Goal: Task Accomplishment & Management: Manage account settings

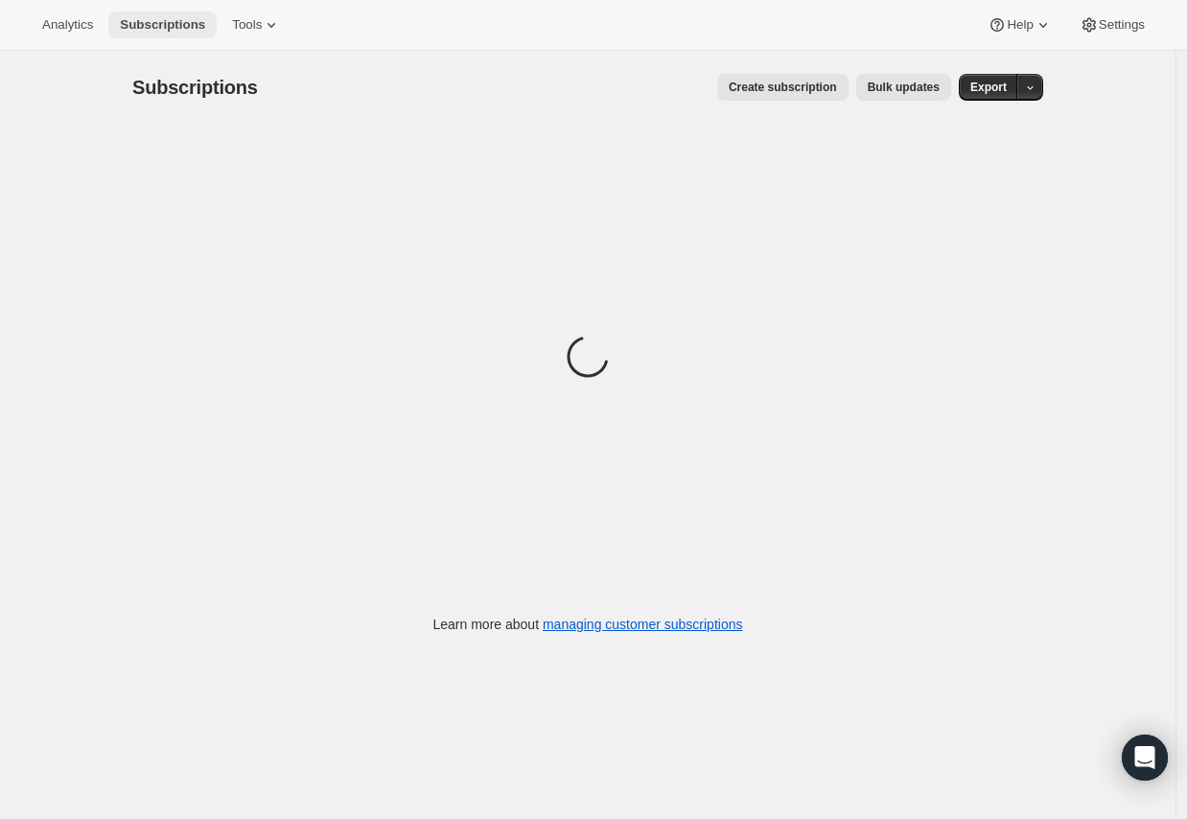
click at [150, 18] on span "Subscriptions" at bounding box center [162, 24] width 85 height 15
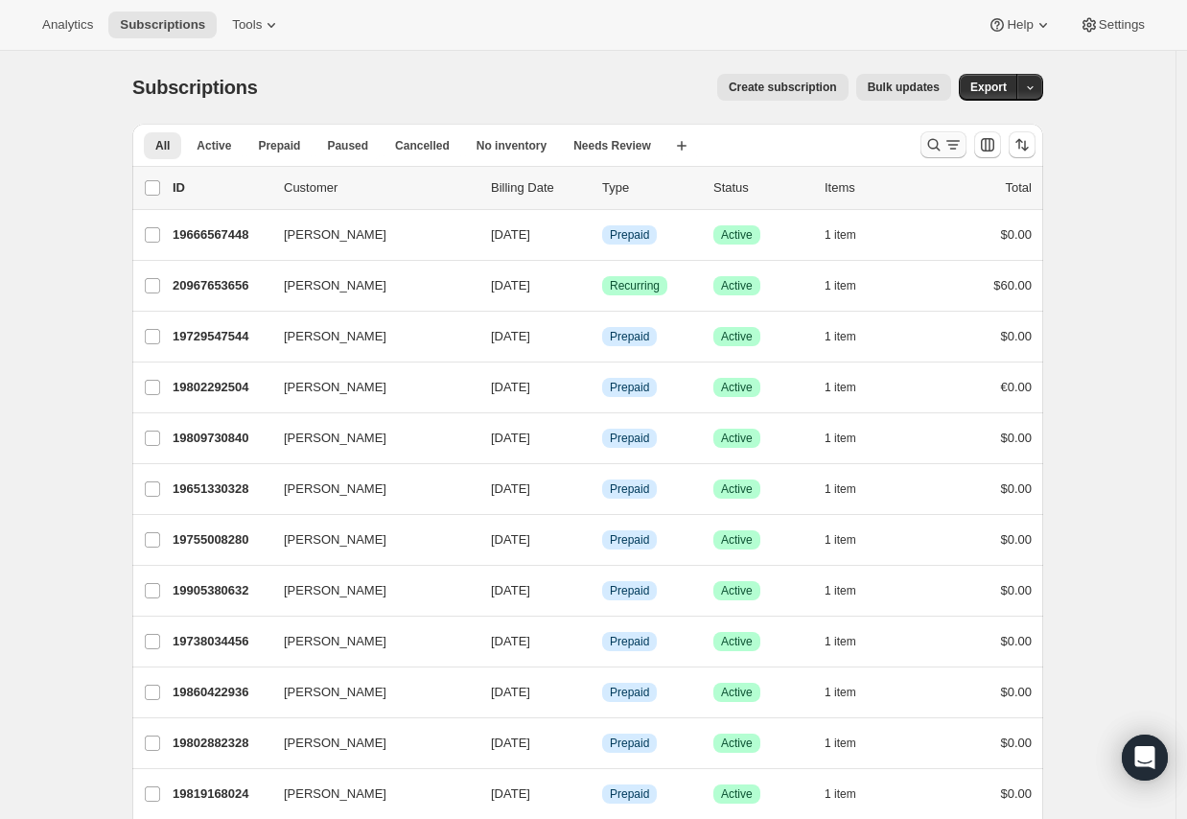
click at [954, 148] on icon "Search and filter results" at bounding box center [952, 144] width 19 height 19
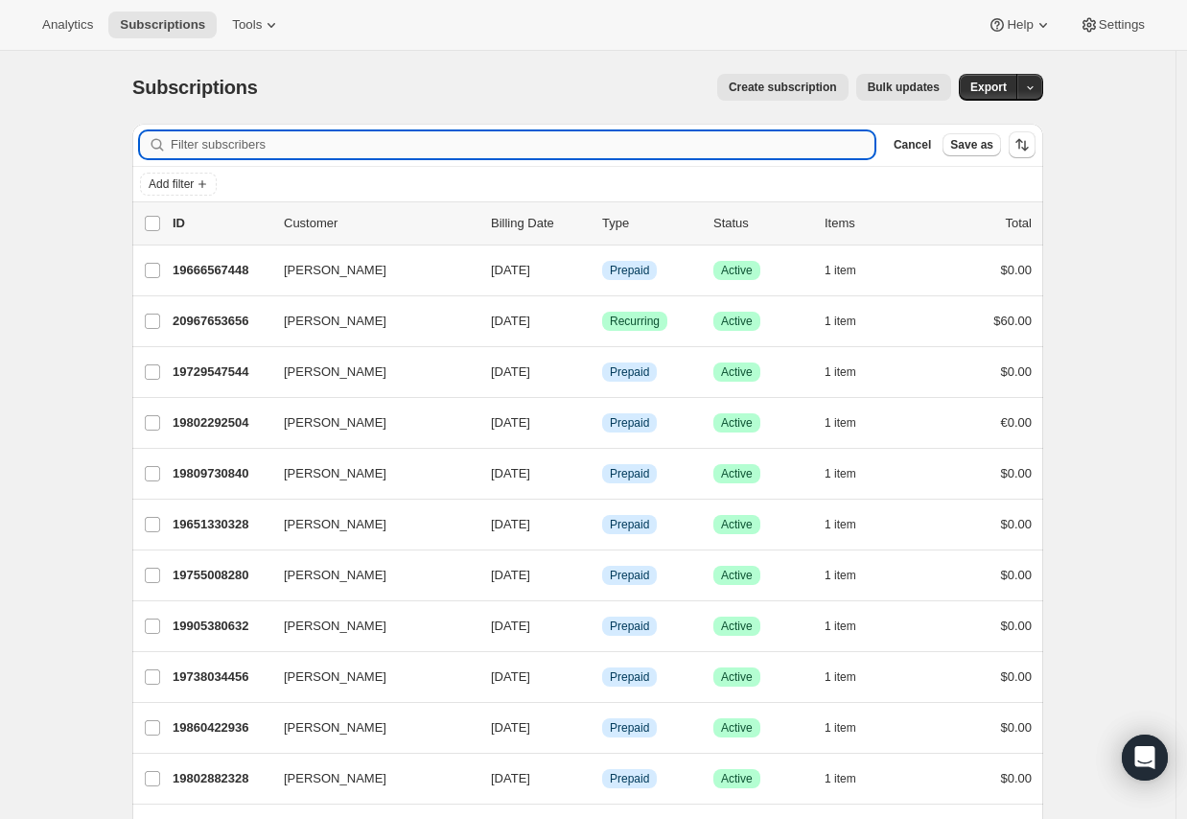
click at [552, 142] on input "Filter subscribers" at bounding box center [523, 144] width 704 height 27
paste input "[EMAIL_ADDRESS][DOMAIN_NAME]"
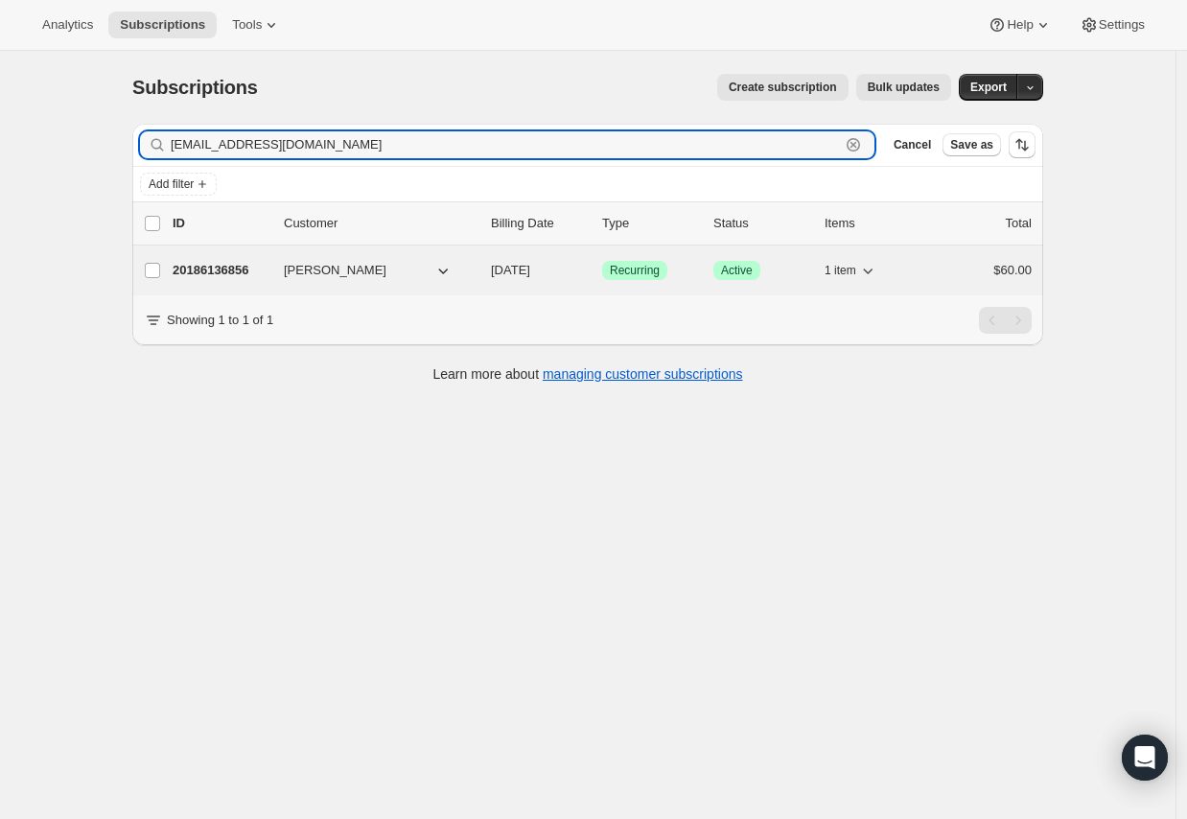
type input "[EMAIL_ADDRESS][DOMAIN_NAME]"
click at [215, 272] on p "20186136856" at bounding box center [221, 270] width 96 height 19
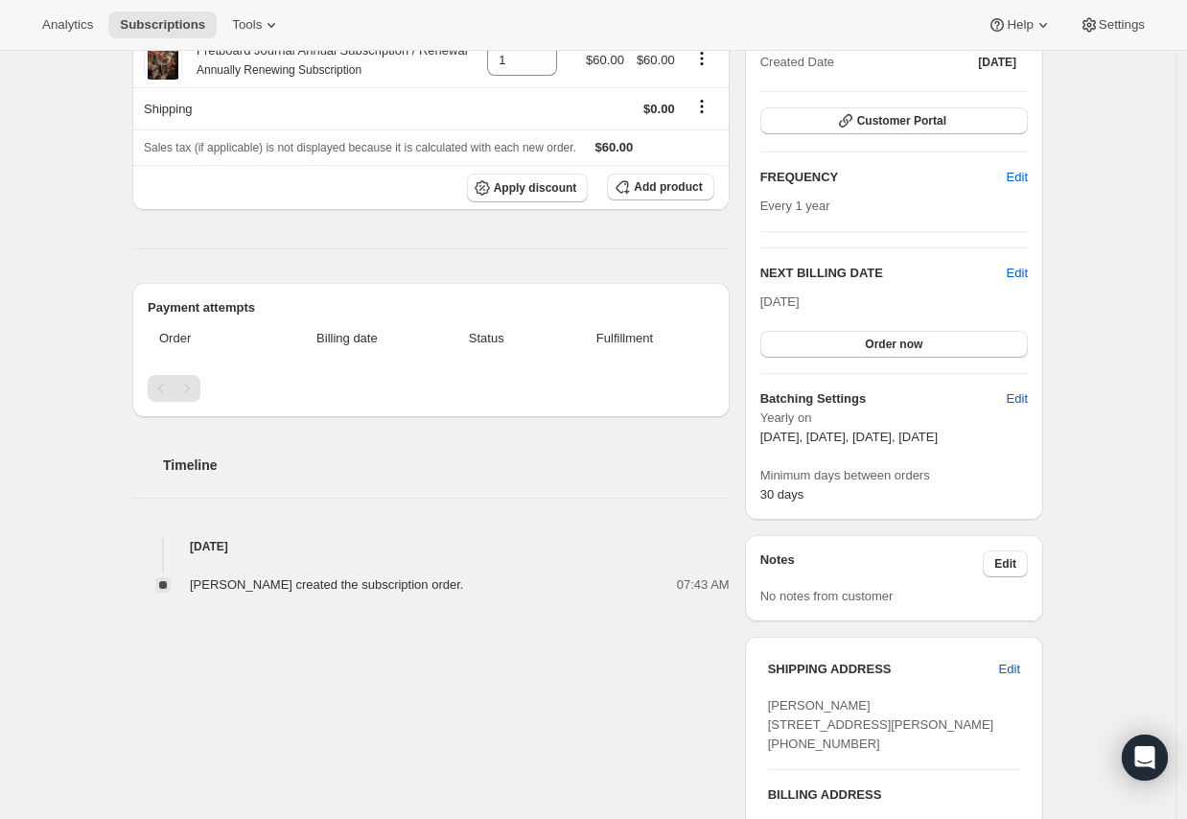
scroll to position [315, 0]
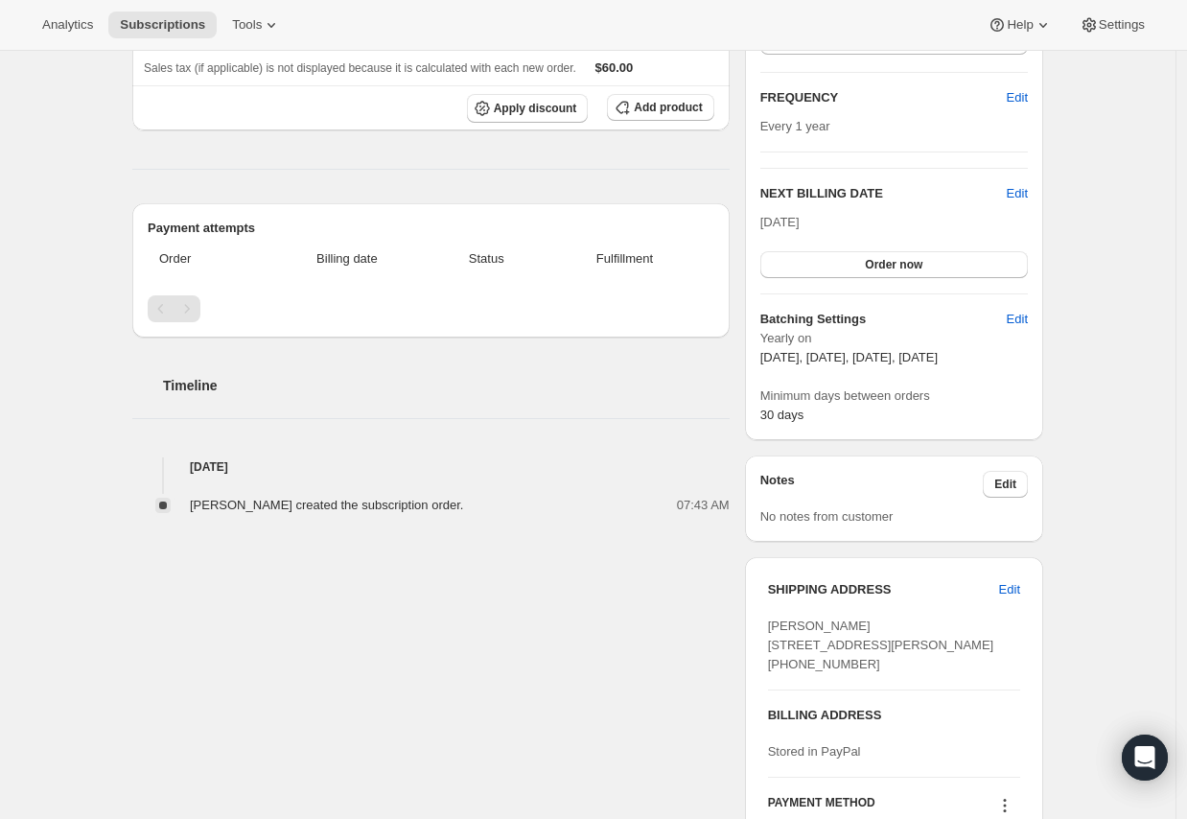
drag, startPoint x: 875, startPoint y: 371, endPoint x: 774, endPoint y: 313, distance: 116.8
click at [774, 313] on div "Batching Settings Edit Yearly on [DATE], [DATE], [DATE], [DATE] Minimum days be…" at bounding box center [893, 367] width 267 height 115
click at [774, 313] on h6 "Batching Settings" at bounding box center [883, 319] width 246 height 19
drag, startPoint x: 760, startPoint y: 312, endPoint x: 836, endPoint y: 367, distance: 93.9
click at [836, 367] on div "Plan Success Active | Created Date [DATE] Customer Portal FREQUENCY Edit Every …" at bounding box center [894, 176] width 298 height 528
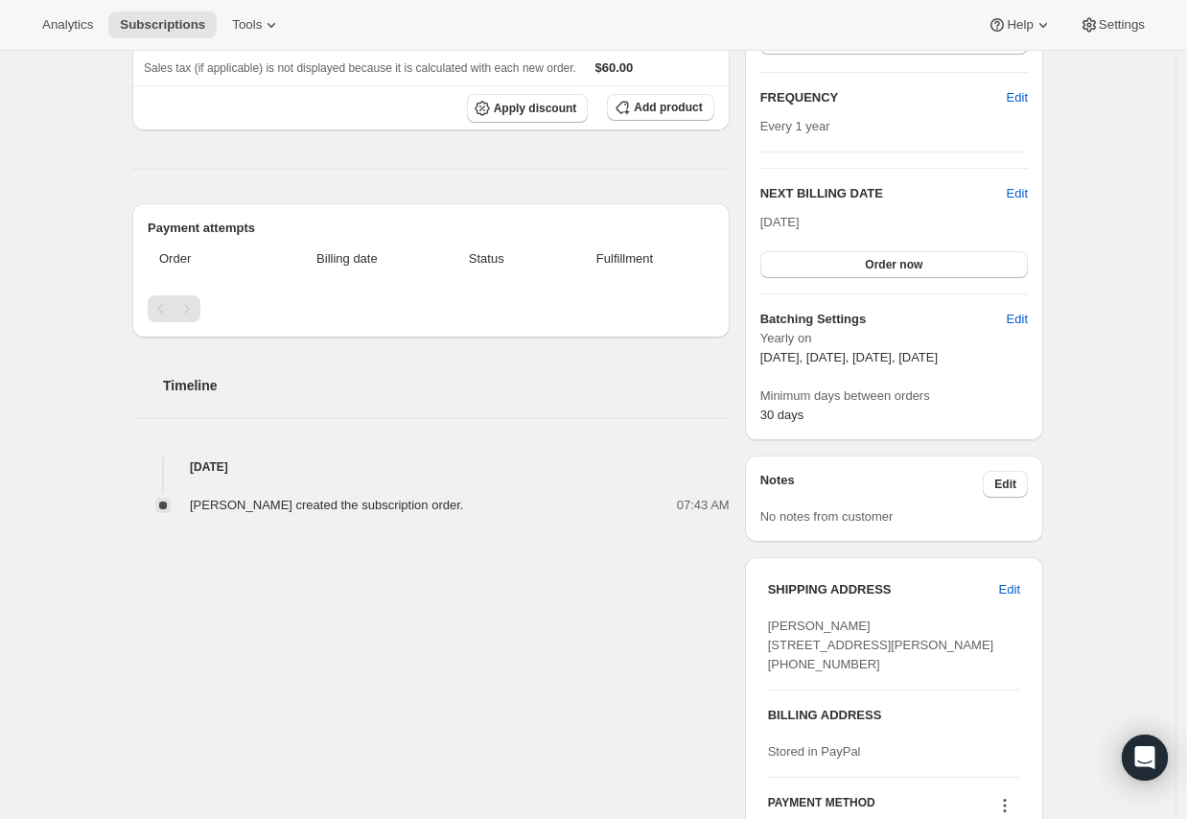
click at [836, 367] on div "Yearly on [DATE], [DATE], [DATE], [DATE] Minimum days between orders 30 days" at bounding box center [893, 377] width 267 height 96
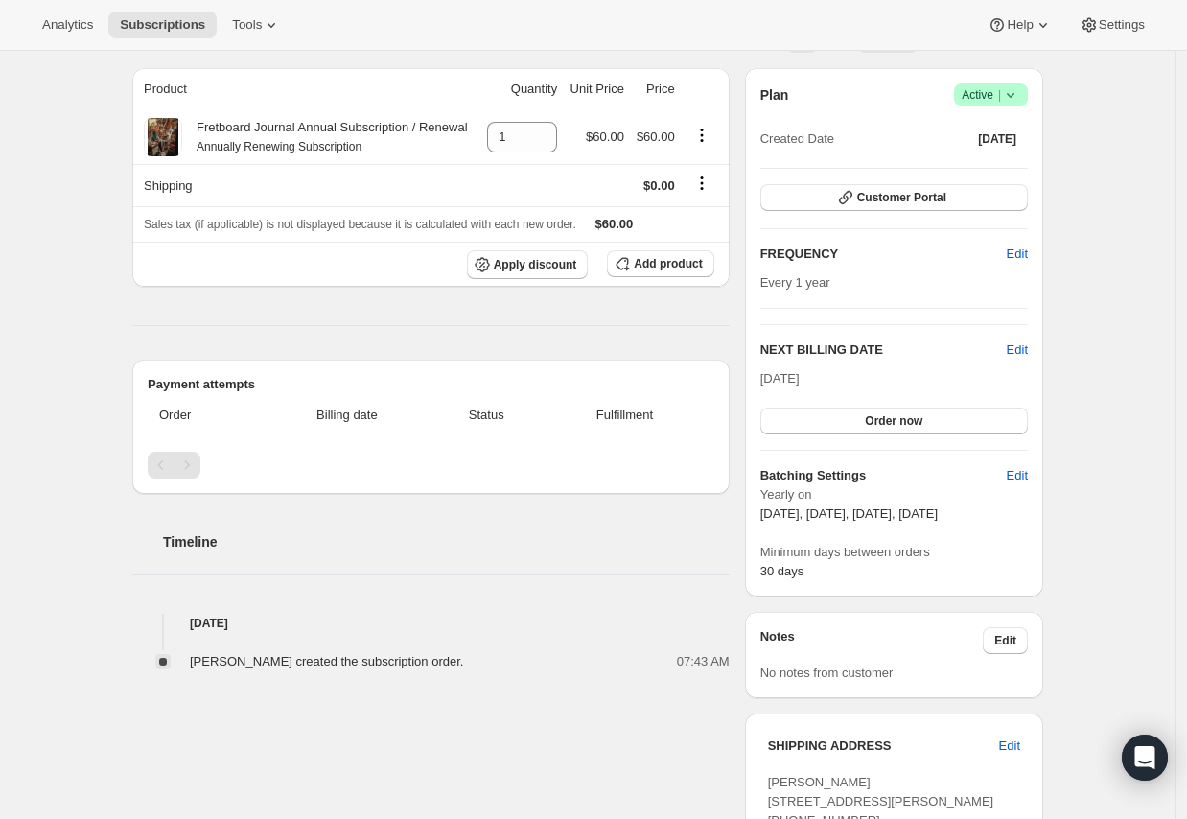
scroll to position [0, 0]
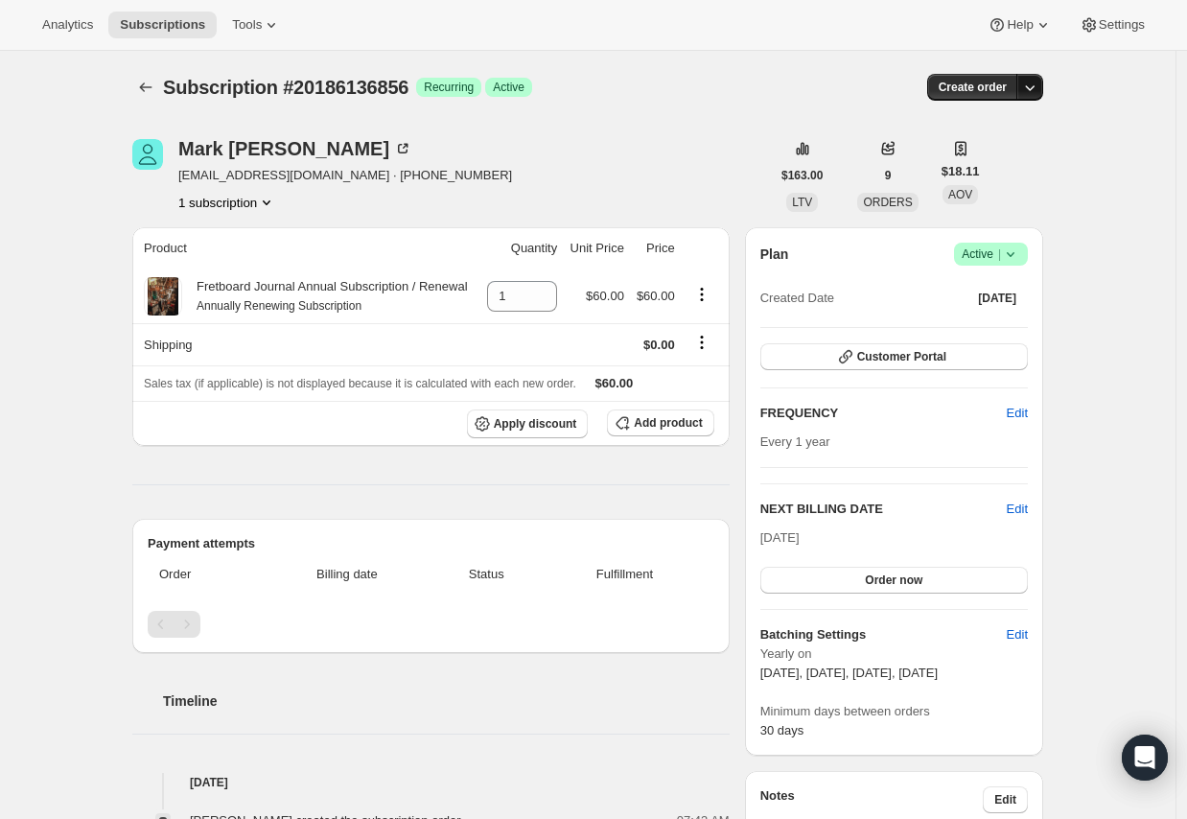
click at [1030, 88] on icon "button" at bounding box center [1029, 87] width 19 height 19
click at [1106, 201] on div "Subscription #20186136856. This page is ready Subscription #20186136856 Success…" at bounding box center [587, 716] width 1175 height 1331
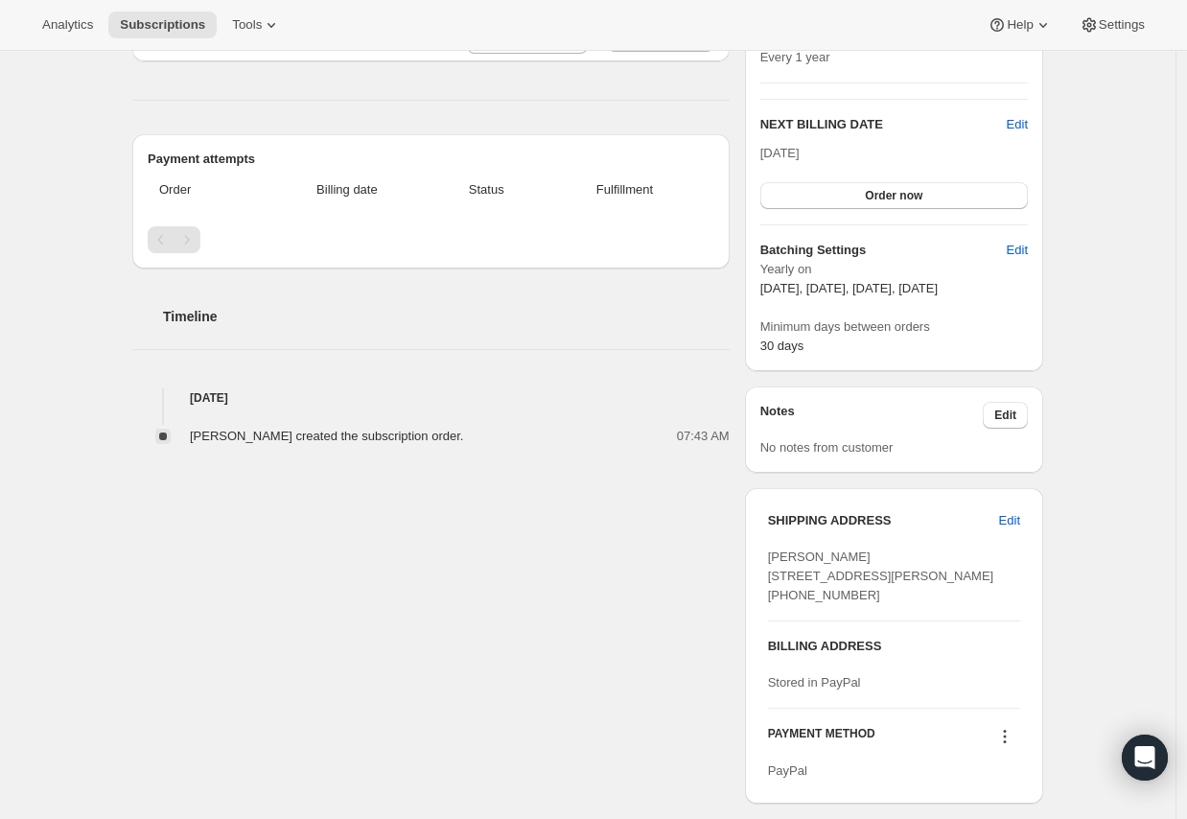
scroll to position [600, 0]
